Goal: Task Accomplishment & Management: Complete application form

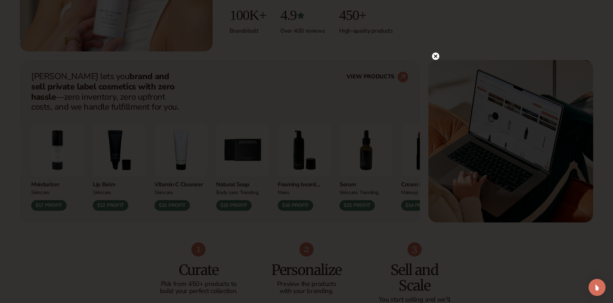
scroll to position [244, 0]
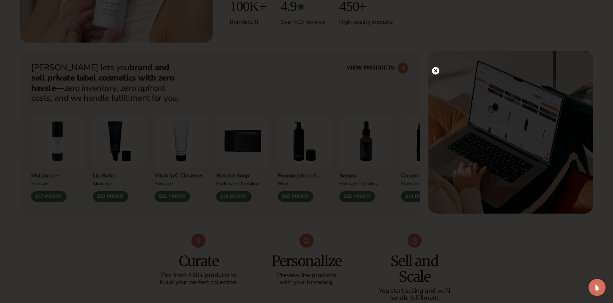
click at [436, 70] on circle at bounding box center [435, 70] width 7 height 7
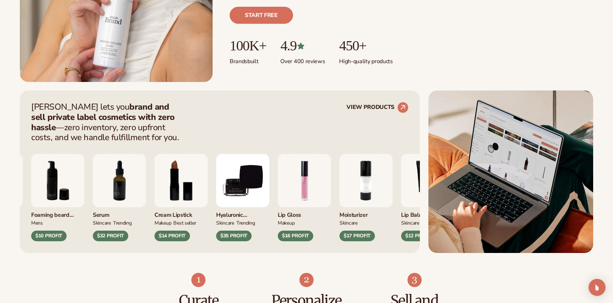
scroll to position [0, 0]
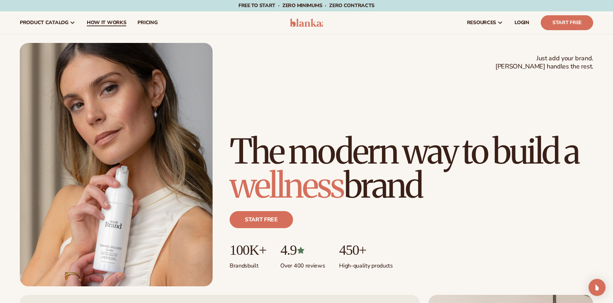
click at [115, 20] on span "How It Works" at bounding box center [107, 23] width 40 height 6
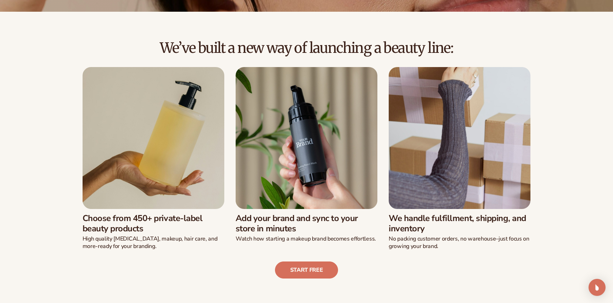
scroll to position [167, 0]
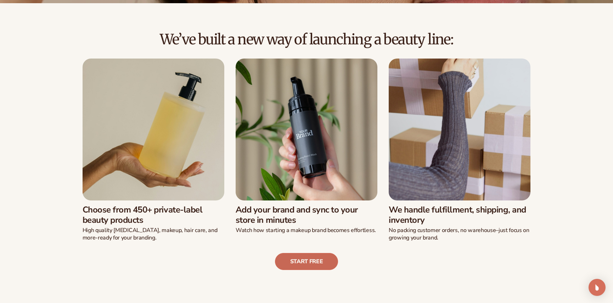
click at [304, 262] on link "Start free" at bounding box center [306, 261] width 63 height 17
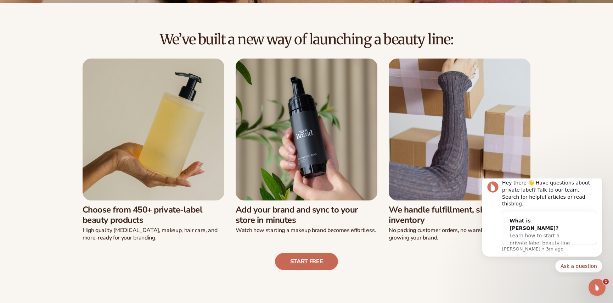
scroll to position [0, 0]
